Goal: Information Seeking & Learning: Learn about a topic

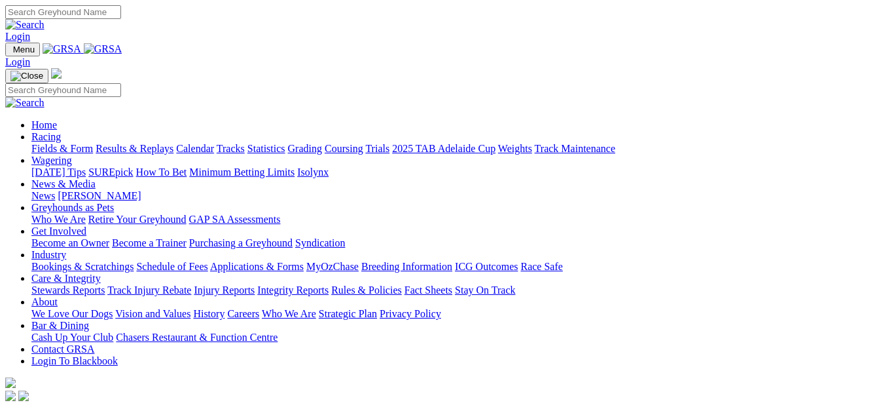
click at [40, 143] on link "Fields & Form" at bounding box center [62, 148] width 62 height 11
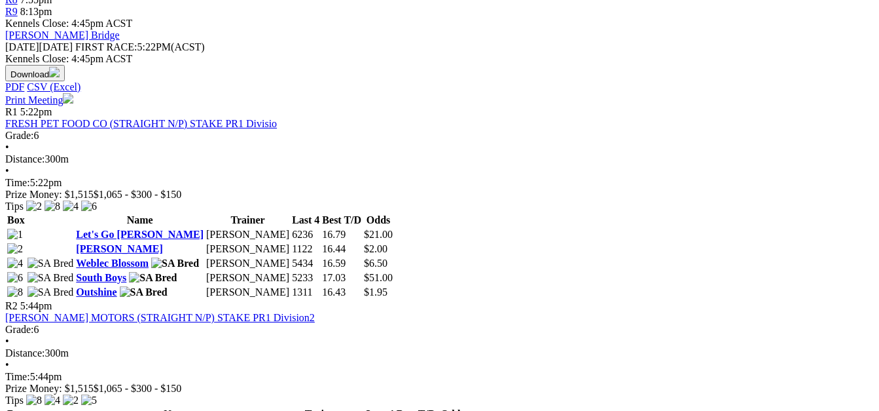
scroll to position [557, 0]
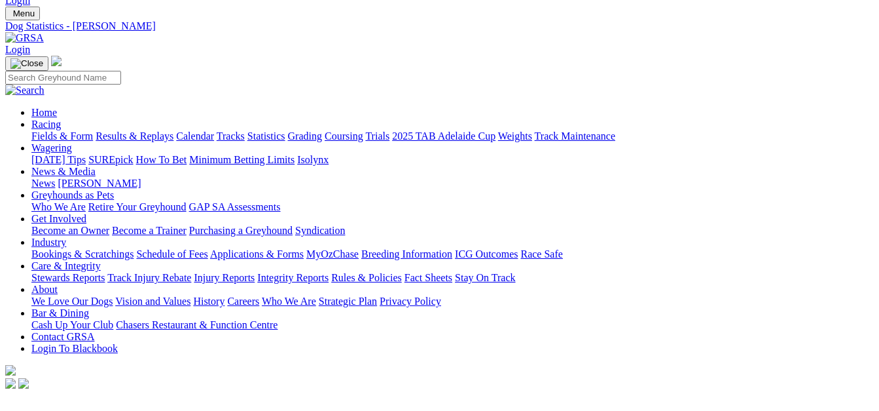
scroll to position [33, 0]
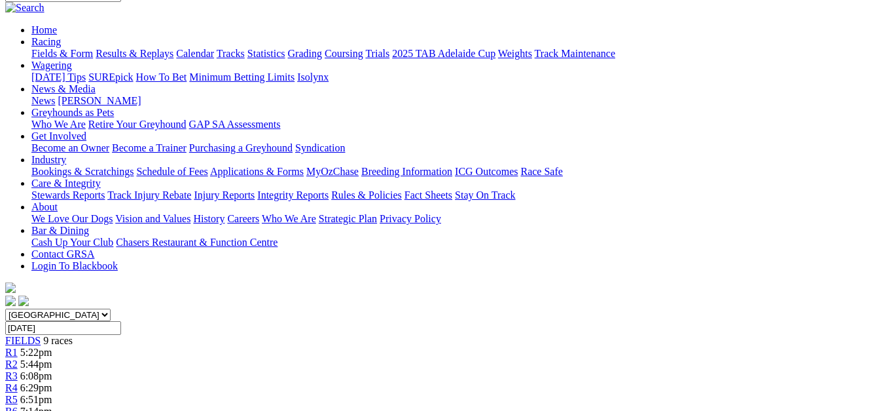
scroll to position [131, 0]
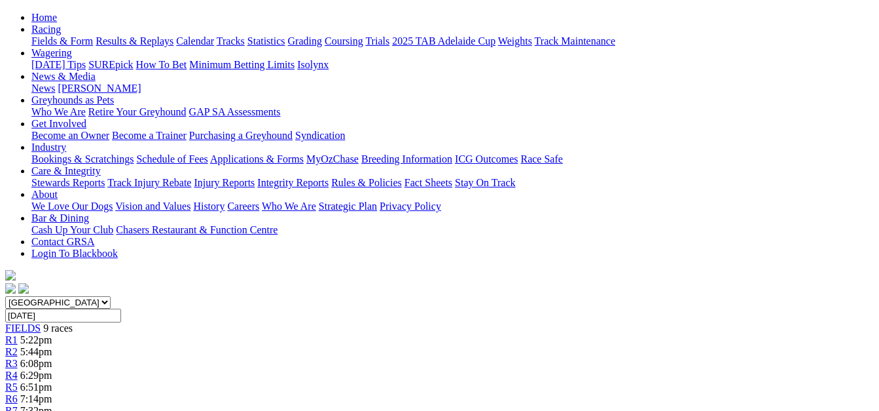
click at [18, 357] on span "R3" at bounding box center [11, 362] width 12 height 11
